Goal: Find specific page/section: Find specific page/section

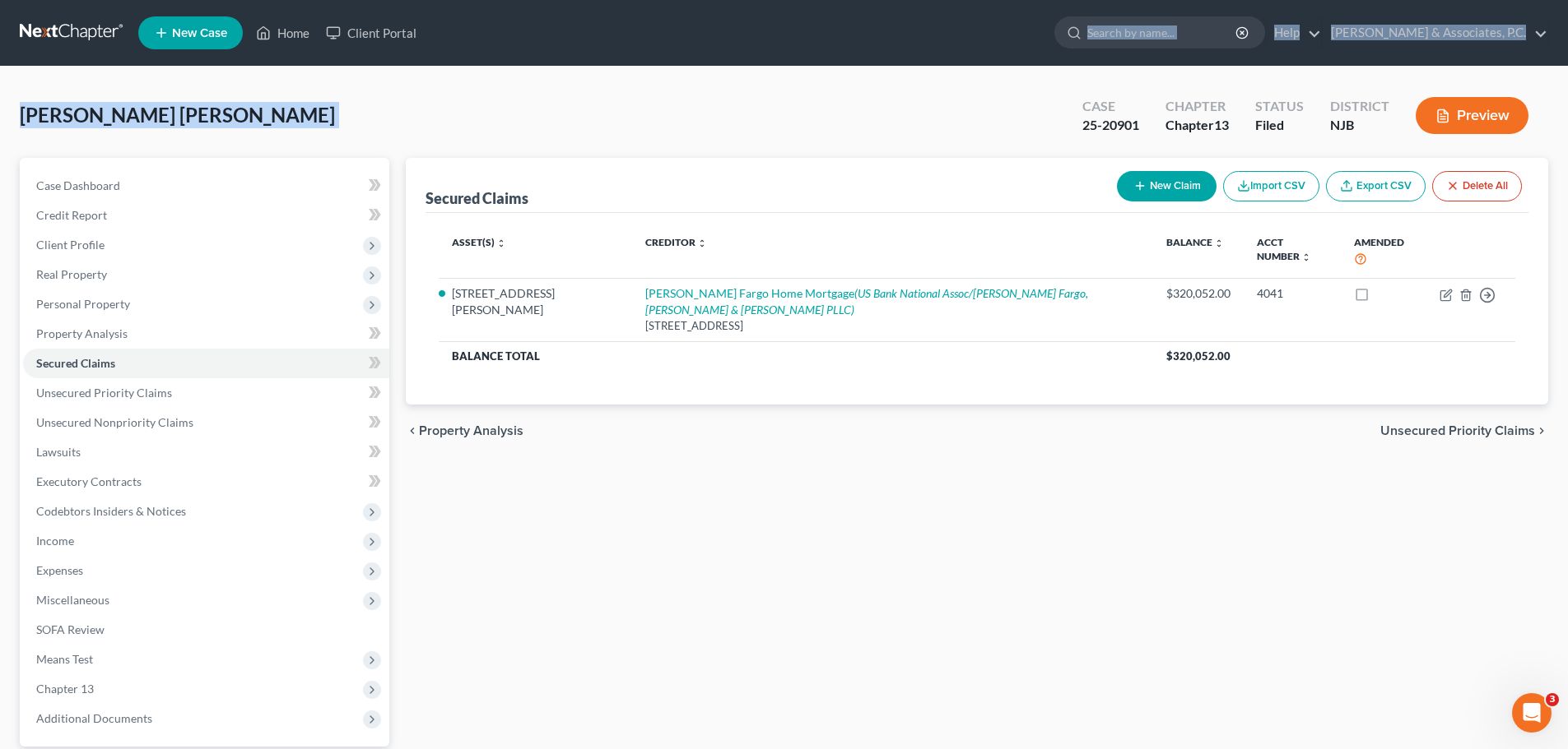
click at [58, 32] on link at bounding box center [72, 33] width 105 height 30
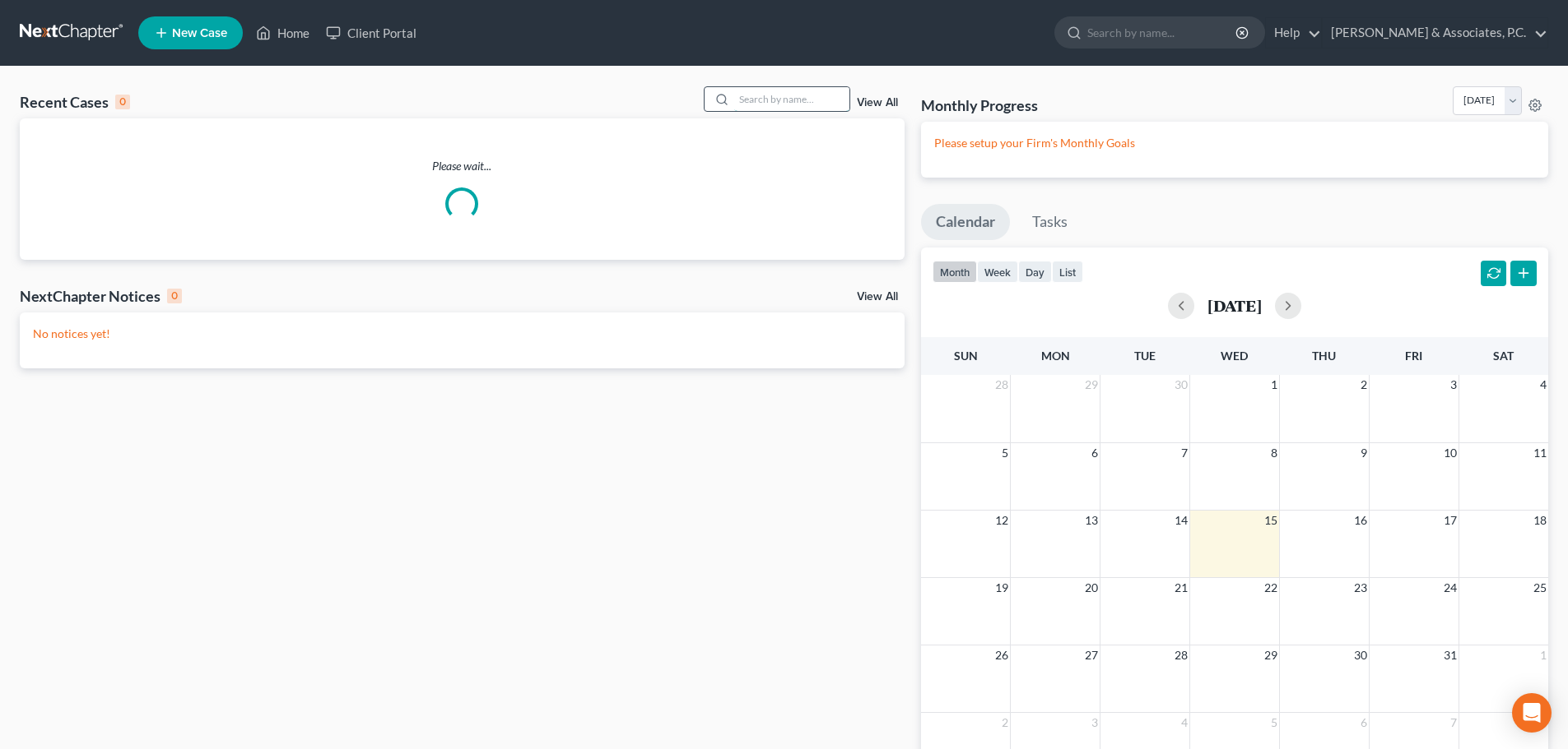
click at [841, 93] on input "search" at bounding box center [791, 98] width 115 height 24
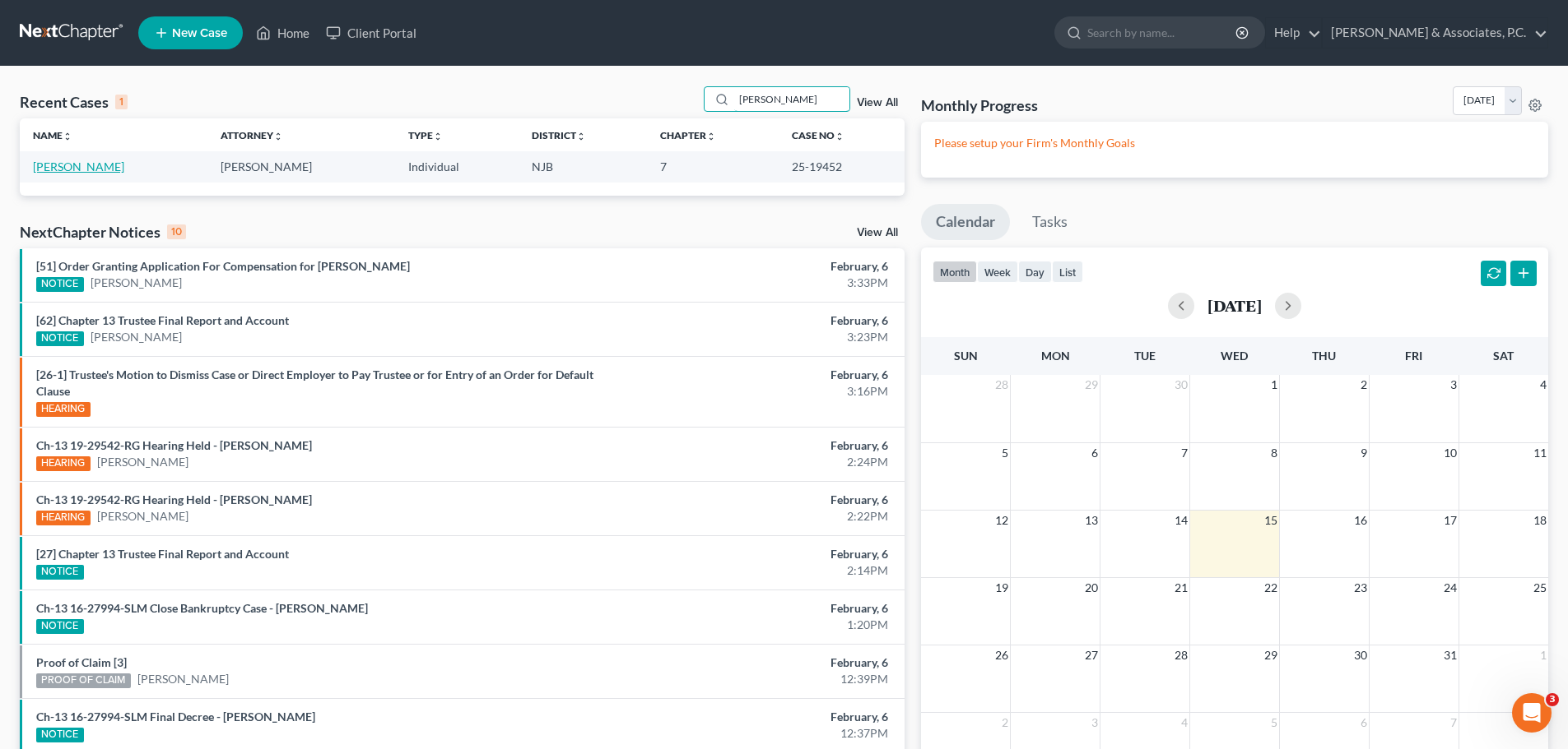
type input "[PERSON_NAME]"
click at [91, 166] on link "[PERSON_NAME]" at bounding box center [79, 166] width 91 height 14
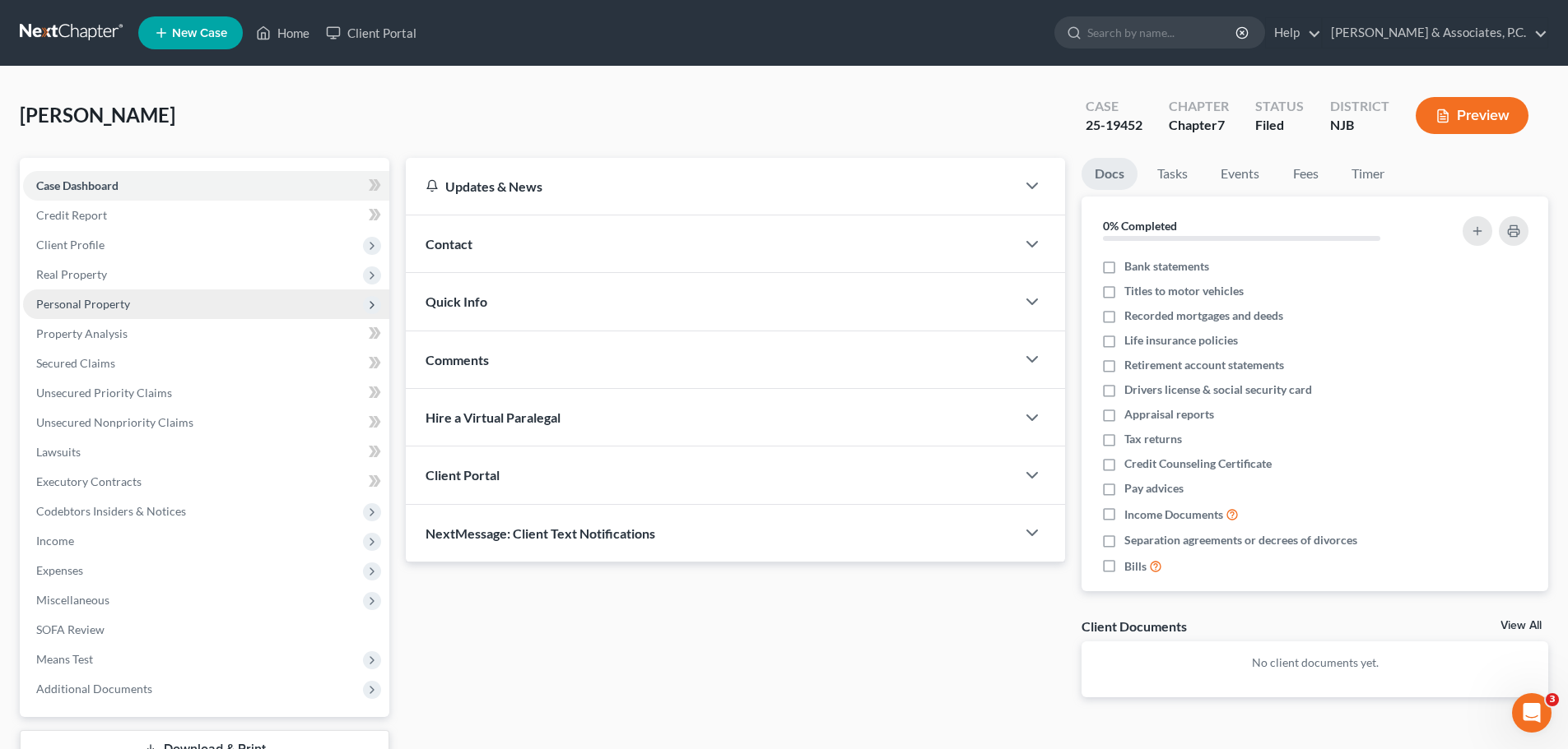
click at [106, 305] on span "Personal Property" at bounding box center [83, 303] width 93 height 14
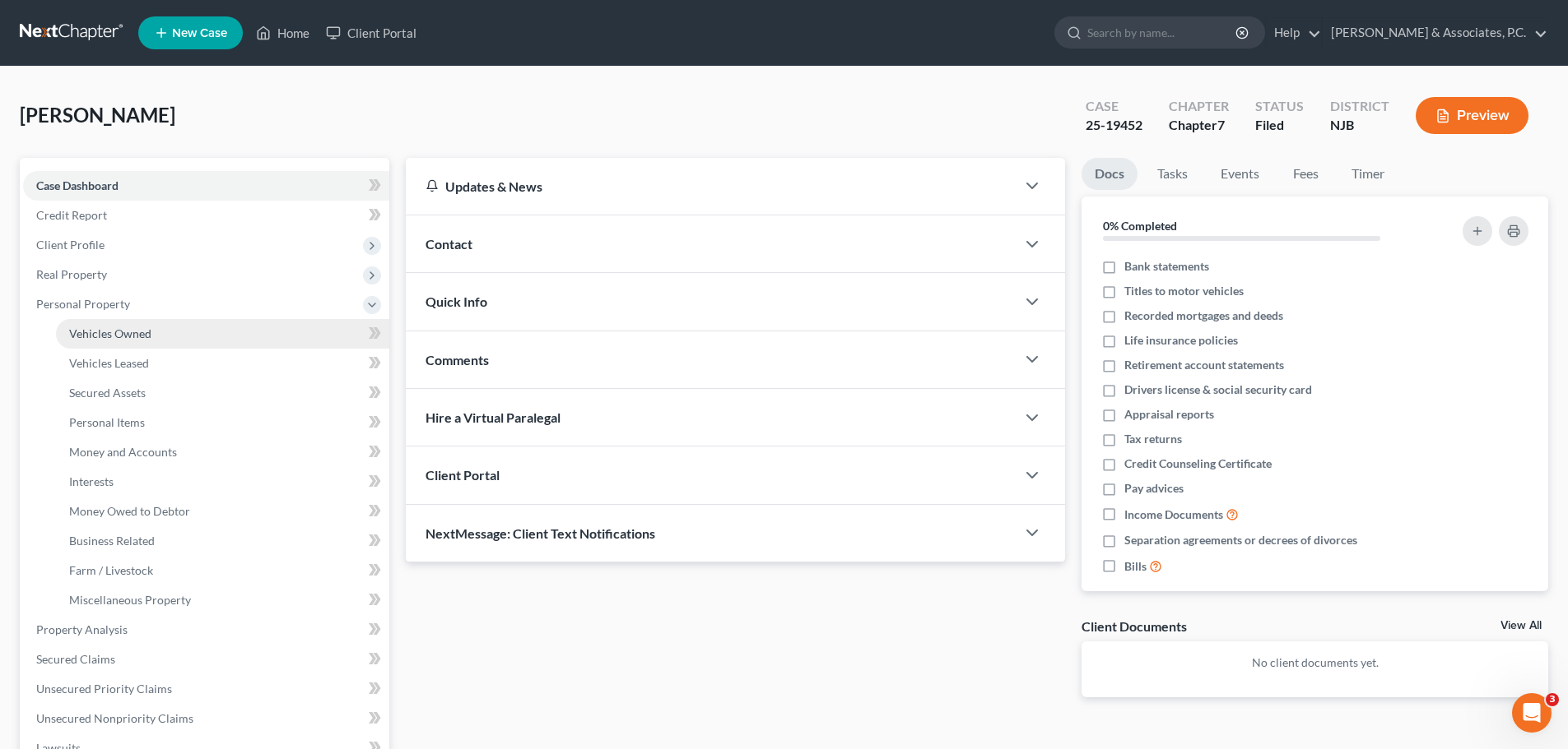
click at [146, 336] on span "Vehicles Owned" at bounding box center [111, 333] width 83 height 14
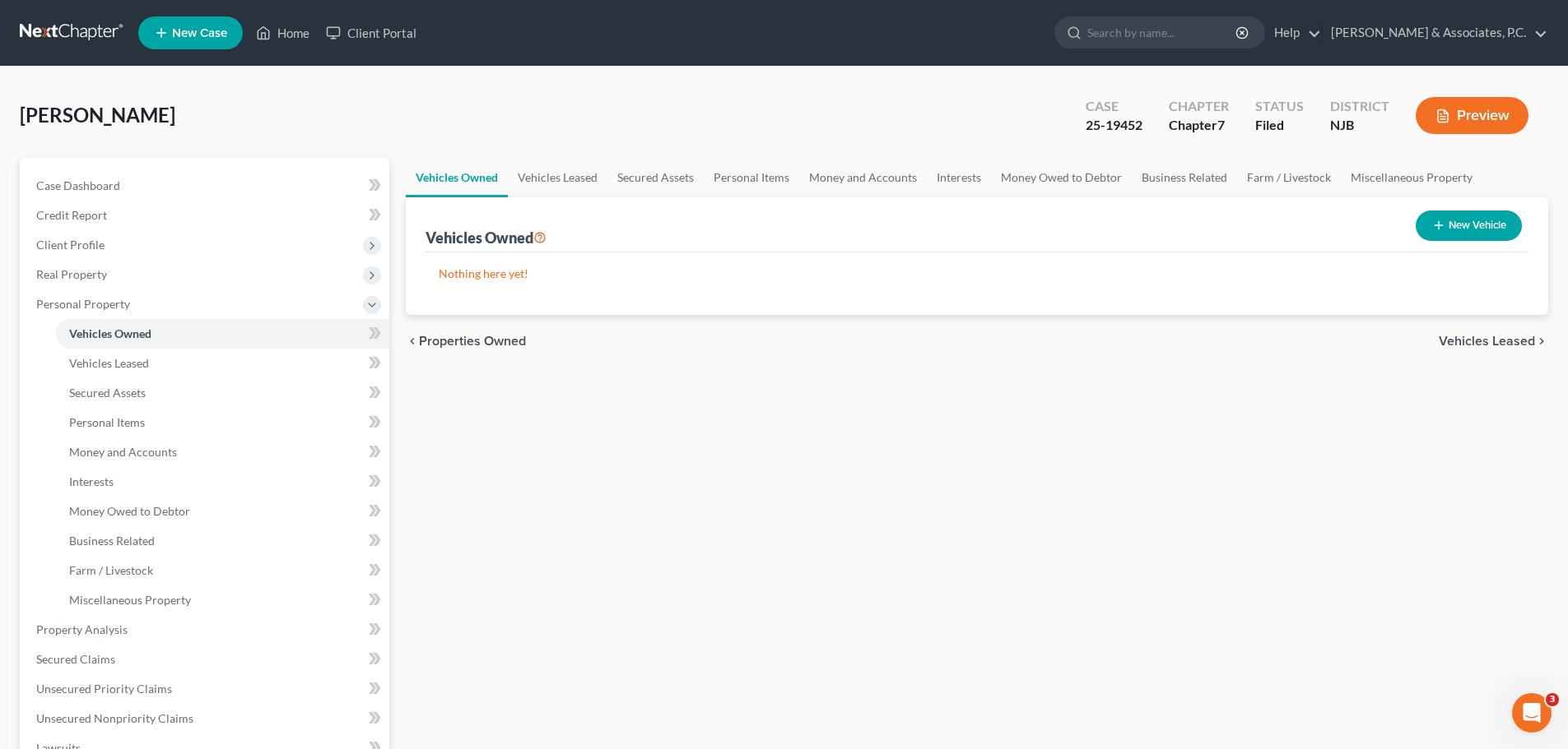
click at [1473, 335] on span "Vehicles Leased" at bounding box center [1486, 341] width 96 height 13
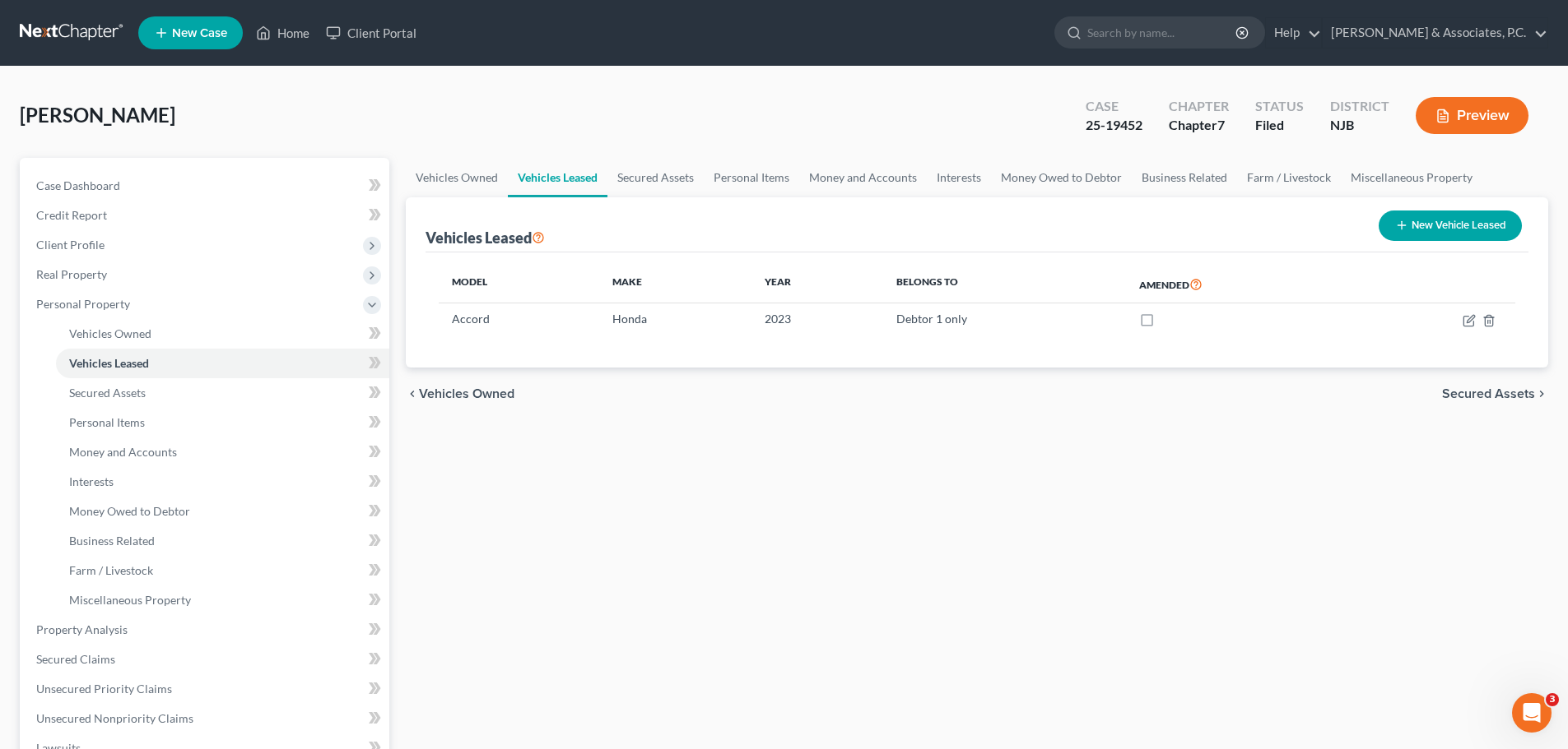
click at [1487, 384] on div "chevron_left Vehicles Owned Secured Assets chevron_right" at bounding box center [977, 394] width 1142 height 53
click at [1494, 387] on div "chevron_left Vehicles Owned Secured Assets chevron_right" at bounding box center [977, 394] width 1142 height 53
click at [1499, 397] on span "Secured Assets" at bounding box center [1488, 394] width 93 height 13
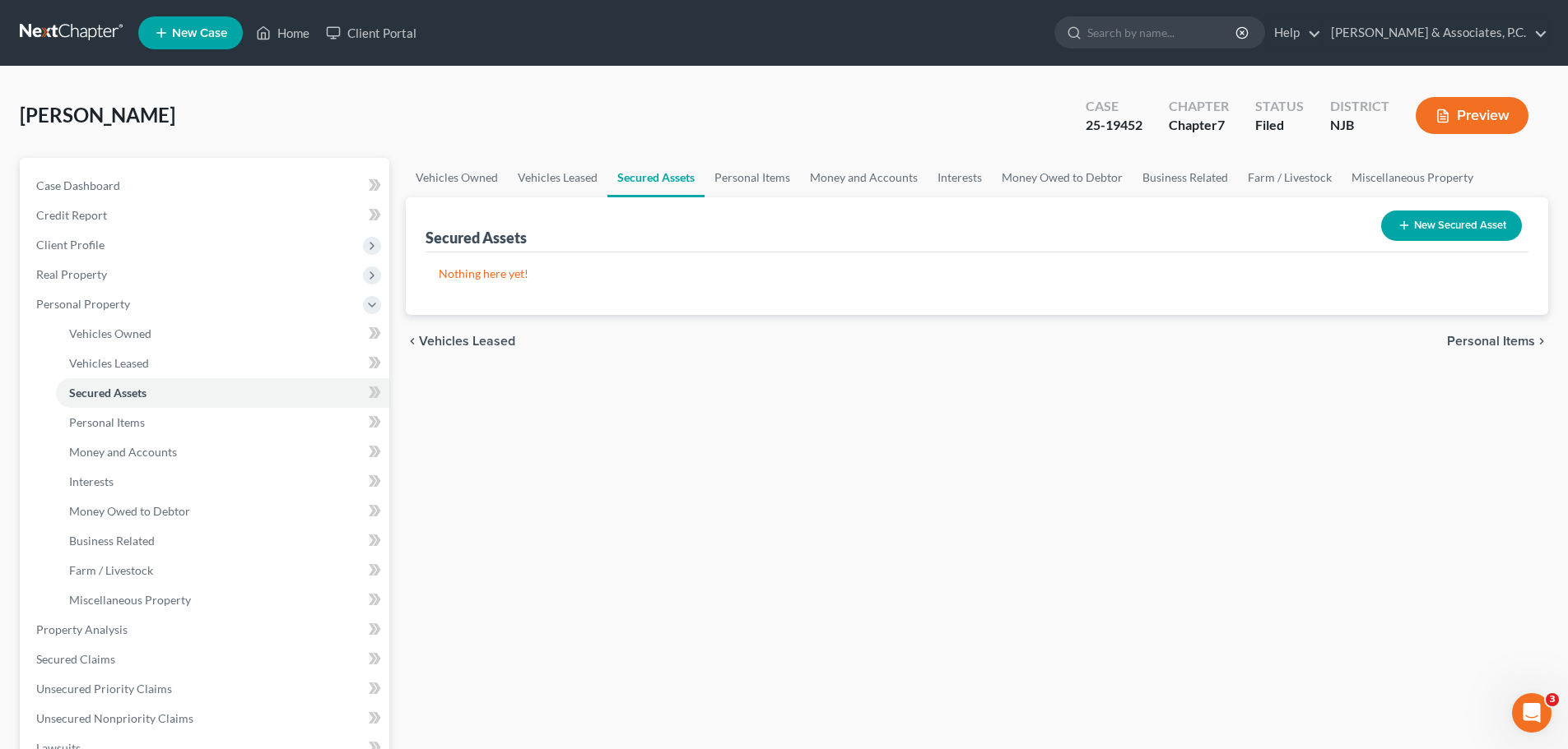
click at [1497, 344] on span "Personal Items" at bounding box center [1490, 341] width 88 height 13
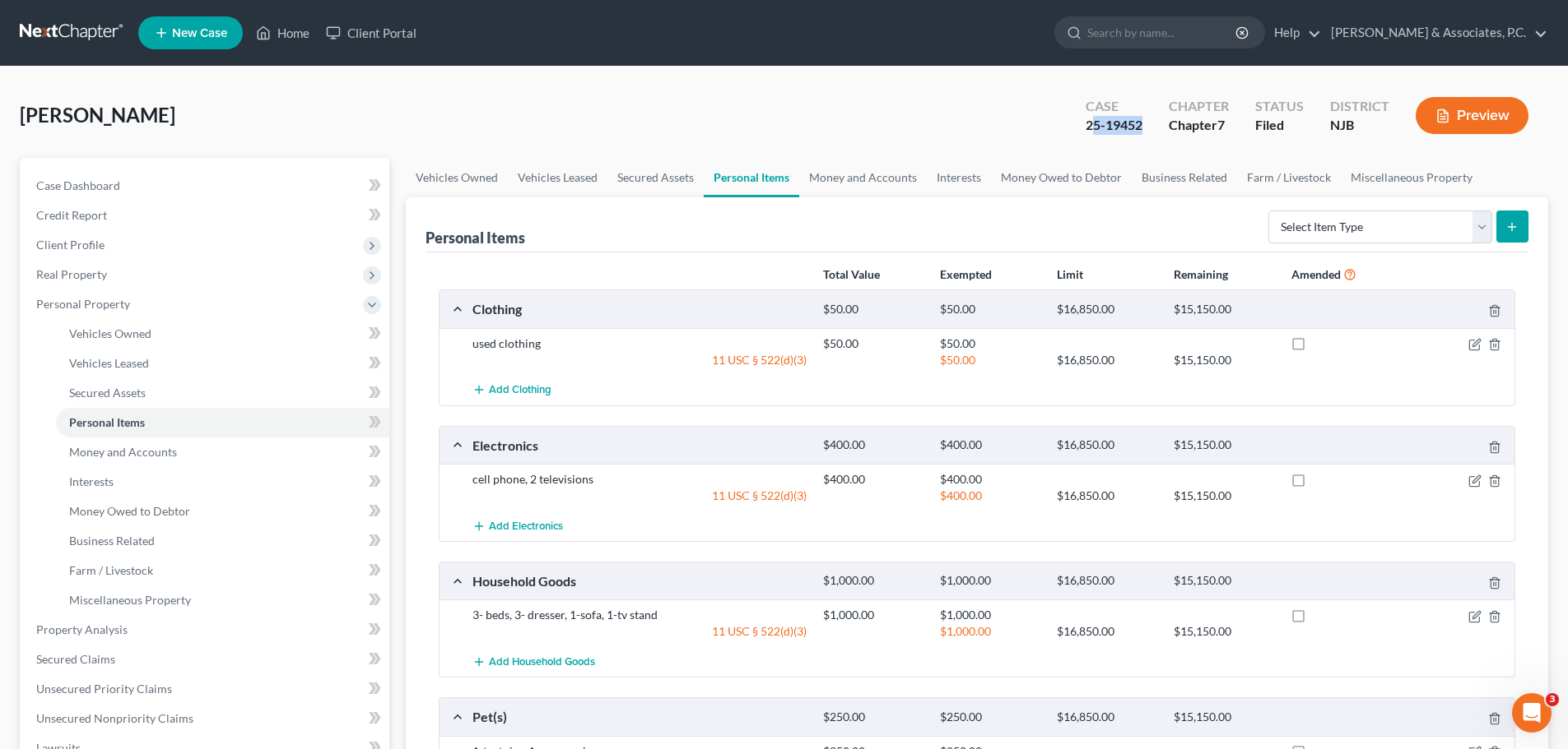
drag, startPoint x: 1148, startPoint y: 126, endPoint x: 1089, endPoint y: 127, distance: 59.0
click at [1089, 130] on div "Case 25-19452" at bounding box center [1114, 117] width 83 height 49
copy div "25-19452"
click at [900, 117] on div "[PERSON_NAME] Upgraded Case 25-19452 Chapter Chapter 7 Status [GEOGRAPHIC_DATA]…" at bounding box center [784, 122] width 1528 height 72
click at [892, 95] on div "[PERSON_NAME] Upgraded Case 25-19452 Chapter Chapter 7 Status [GEOGRAPHIC_DATA]…" at bounding box center [784, 122] width 1528 height 72
